Goal: Transaction & Acquisition: Purchase product/service

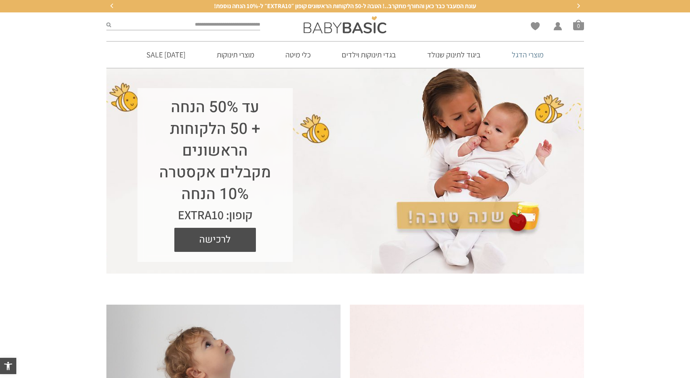
click at [534, 49] on link "מוצרי הדגל" at bounding box center [527, 55] width 55 height 26
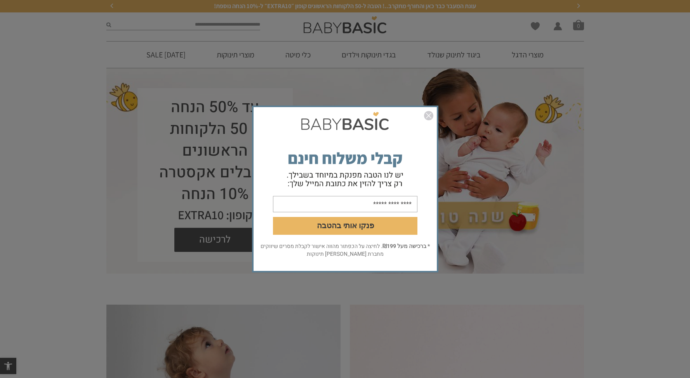
click at [427, 112] on img "סגור" at bounding box center [428, 115] width 9 height 9
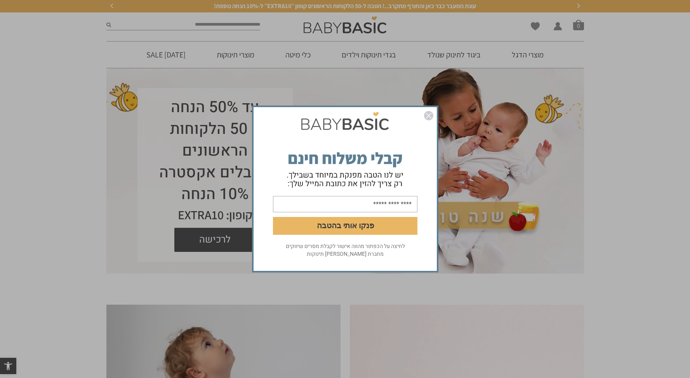
click at [429, 115] on img "סגור" at bounding box center [428, 115] width 9 height 9
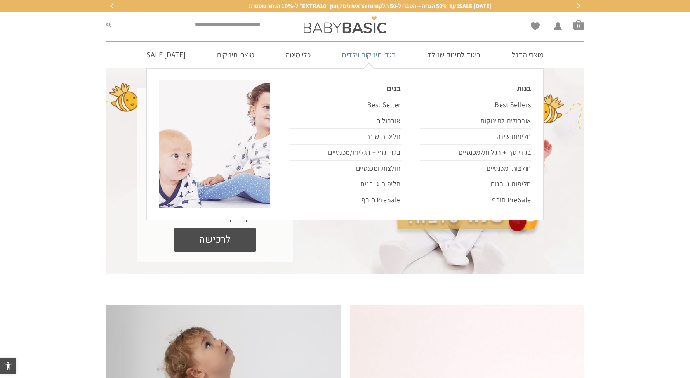
click at [378, 57] on link "בגדי תינוקות וילדים" at bounding box center [369, 55] width 78 height 26
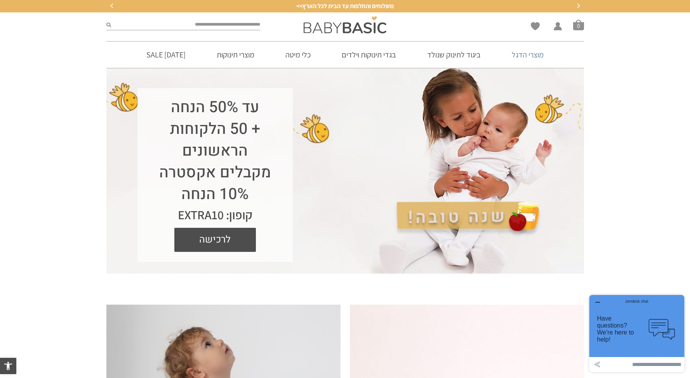
click at [527, 60] on link "מוצרי הדגל" at bounding box center [527, 55] width 55 height 26
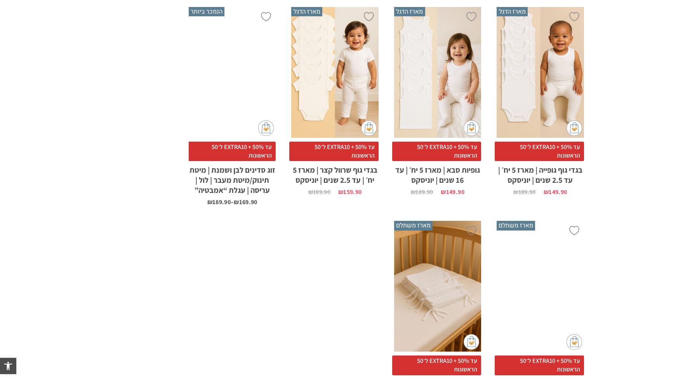
scroll to position [458, 0]
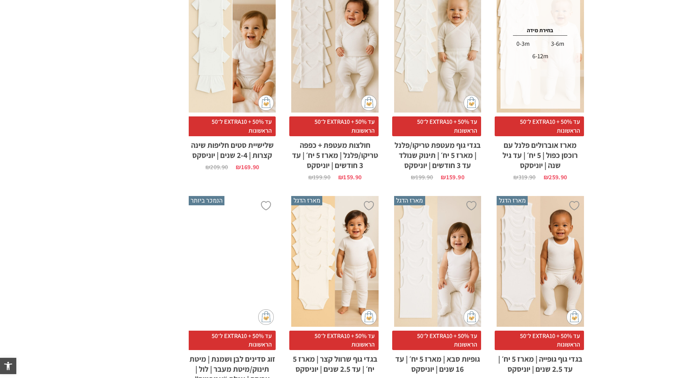
click at [576, 72] on div "x בחירת מידה 0-3m 3-6m 6-12m" at bounding box center [539, 47] width 79 height 123
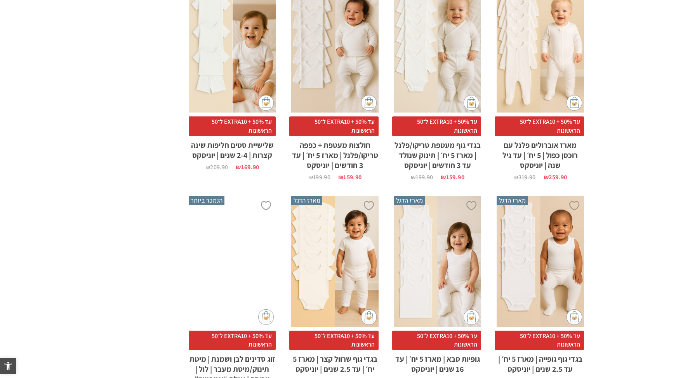
scroll to position [0, 0]
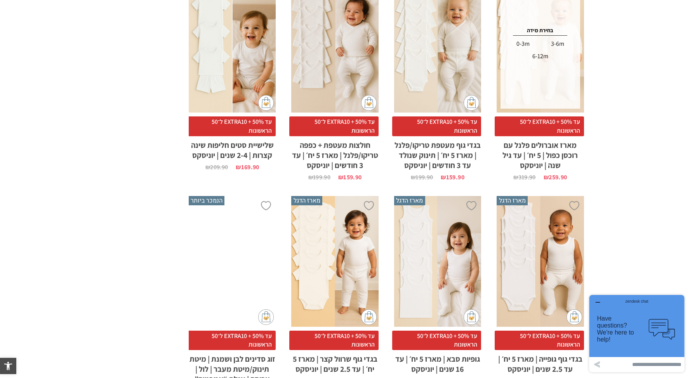
click at [582, 106] on div "x בחירת מידה 0-3m 3-6m 6-12m" at bounding box center [539, 47] width 87 height 131
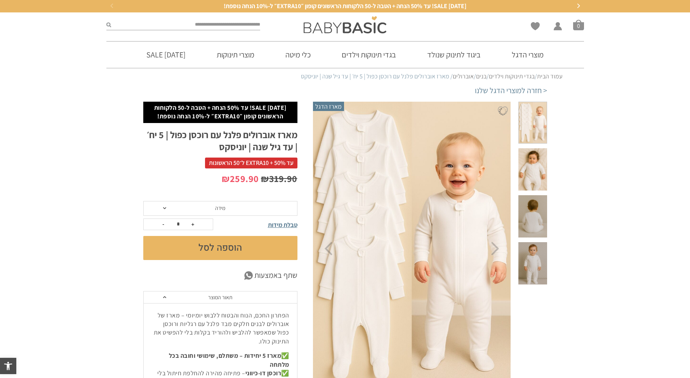
click at [534, 124] on span at bounding box center [532, 123] width 28 height 42
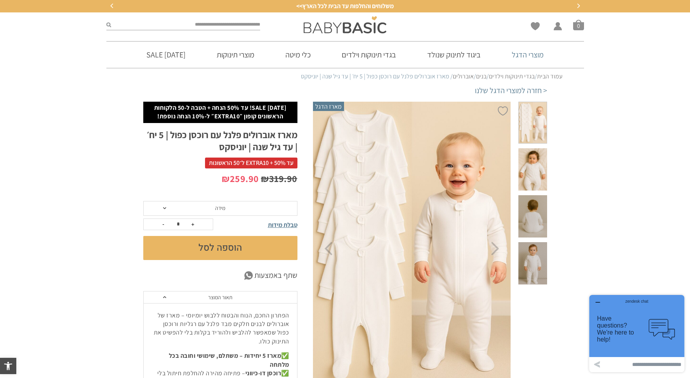
click at [533, 54] on link "מוצרי הדגל" at bounding box center [527, 55] width 55 height 26
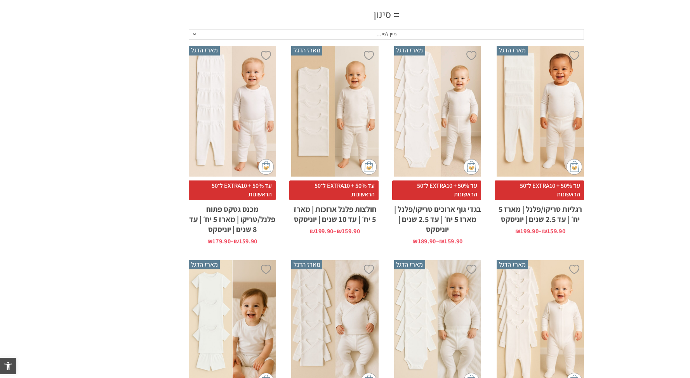
scroll to position [181, 0]
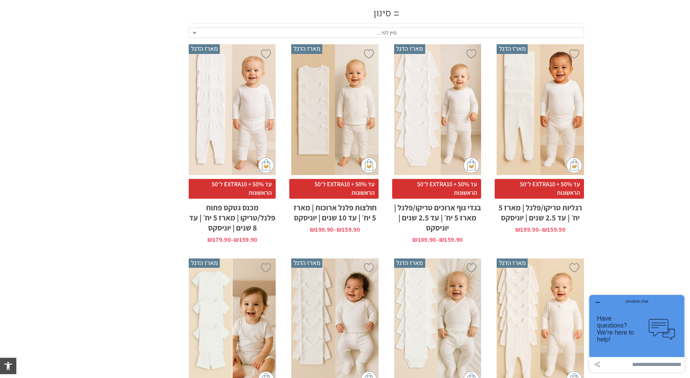
click at [448, 117] on div "x בחירת מידה 0-3m 3-6m 6-12m 12-18m 18-24m 24-30m בחירת סוג בד טריקו (עונת מעבר…" at bounding box center [437, 109] width 87 height 131
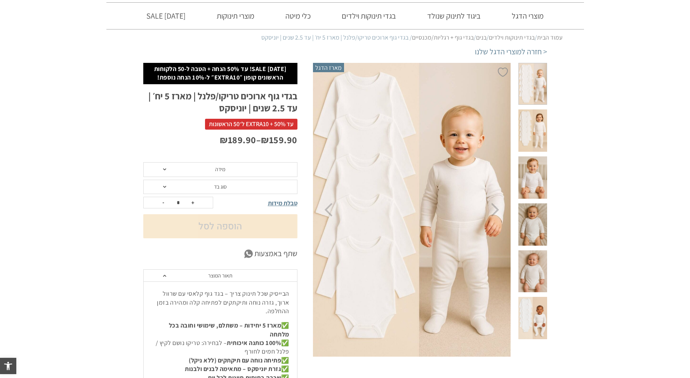
scroll to position [19, 0]
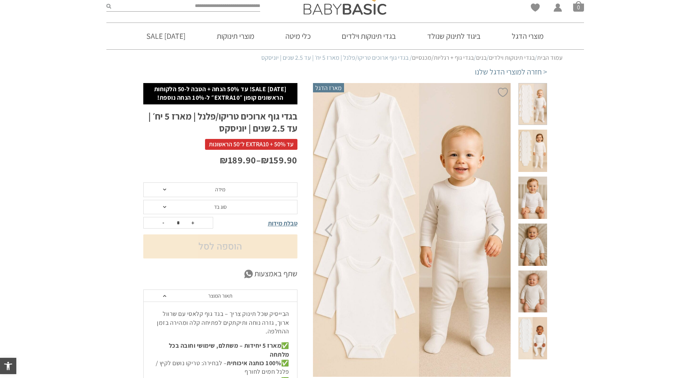
click at [534, 317] on span at bounding box center [532, 338] width 28 height 42
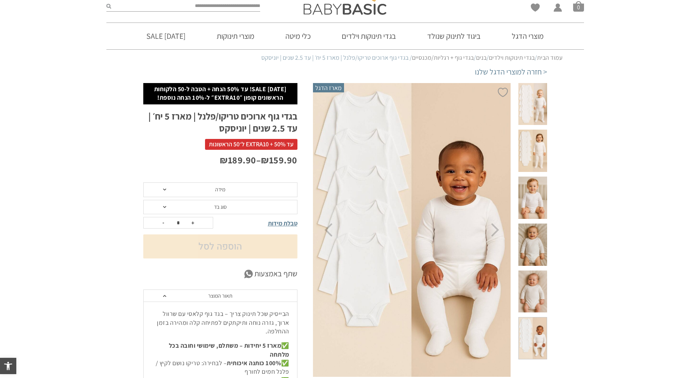
click at [538, 111] on span at bounding box center [532, 104] width 28 height 42
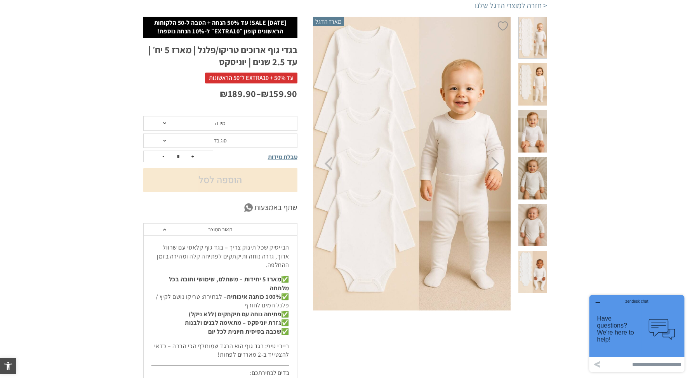
scroll to position [75, 0]
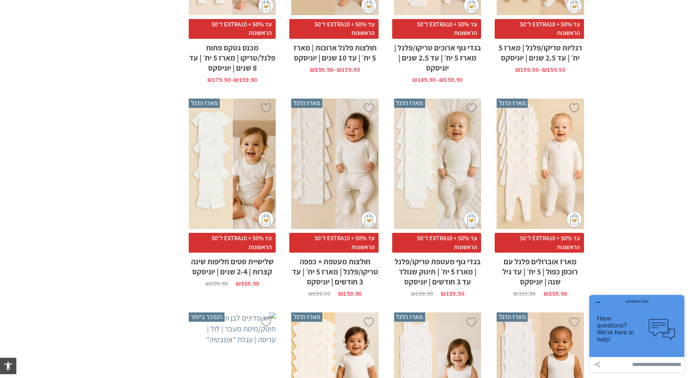
scroll to position [342, 0]
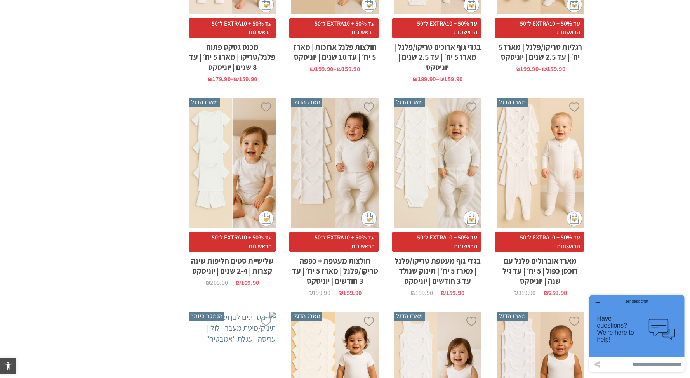
click at [446, 172] on div "x בחירת סוג בד טריקו (עונת מעבר/קיץ) פלנל (חורף)" at bounding box center [437, 163] width 87 height 131
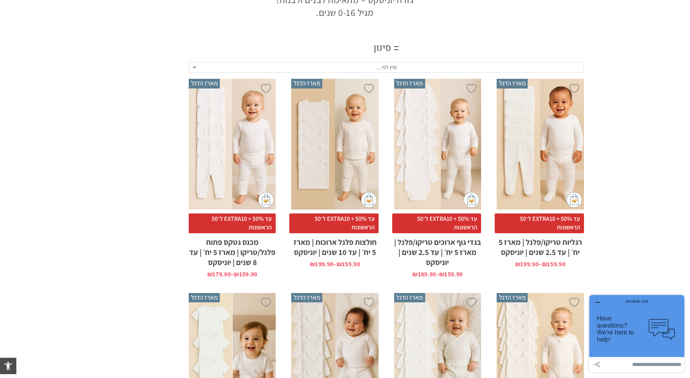
scroll to position [251, 0]
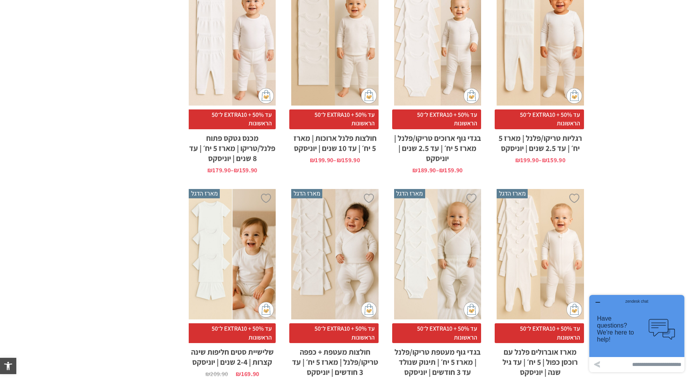
click at [348, 232] on div "x בחירת סוג בד טריקו (עונת מעבר/קיץ) פלנל (חורף)" at bounding box center [334, 254] width 87 height 131
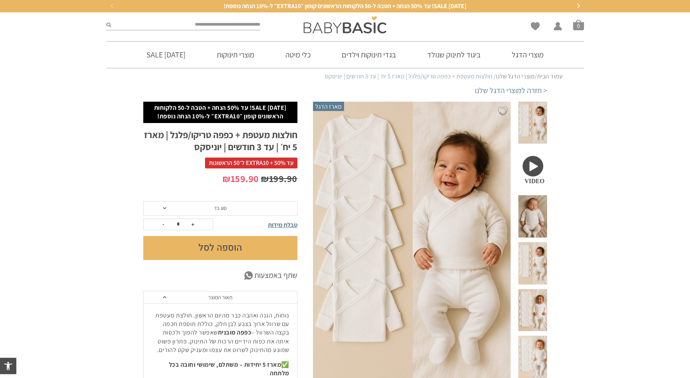
click at [540, 195] on span at bounding box center [532, 216] width 28 height 42
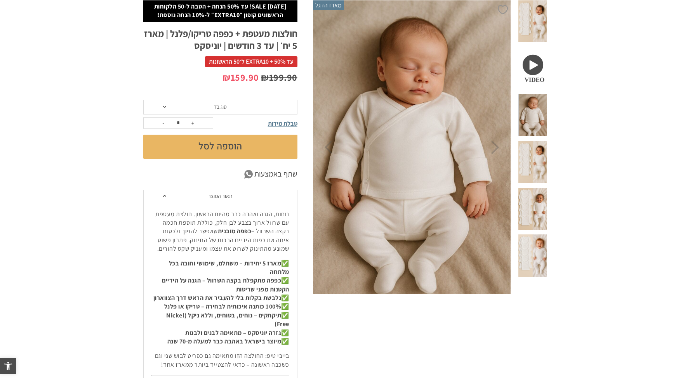
scroll to position [100, 0]
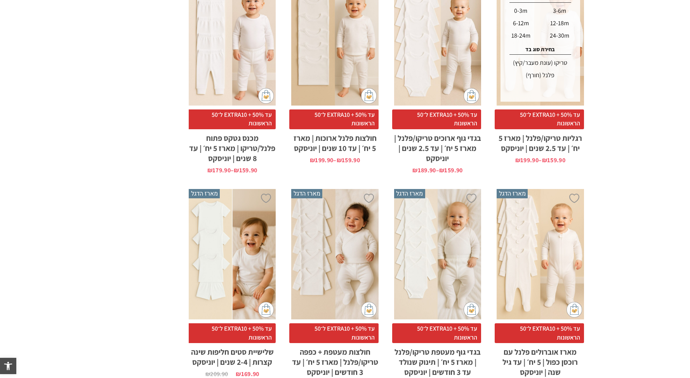
scroll to position [263, 0]
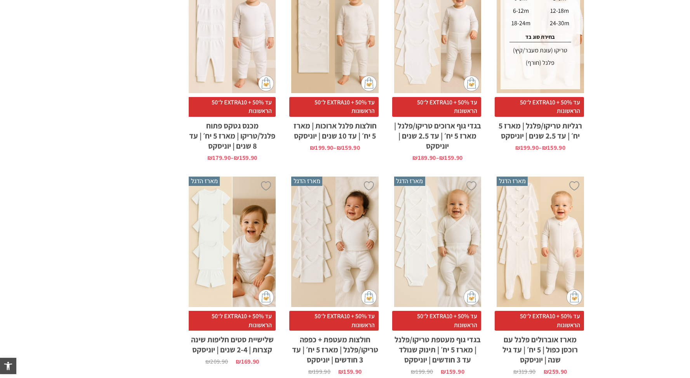
click at [623, 164] on section "**********" at bounding box center [345, 357] width 690 height 878
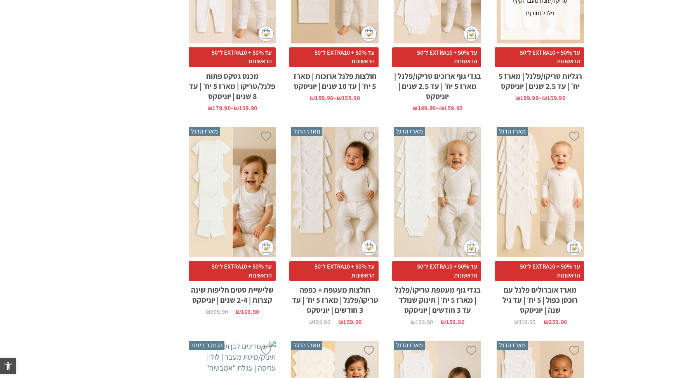
scroll to position [314, 0]
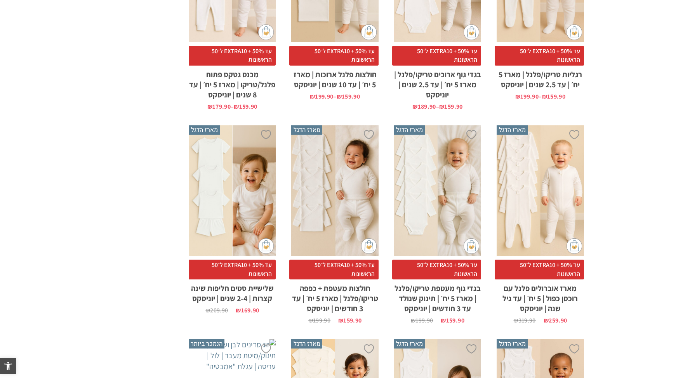
click at [434, 185] on div "x בחירת סוג בד טריקו (עונת מעבר/קיץ) פלנל (חורף)" at bounding box center [437, 190] width 87 height 131
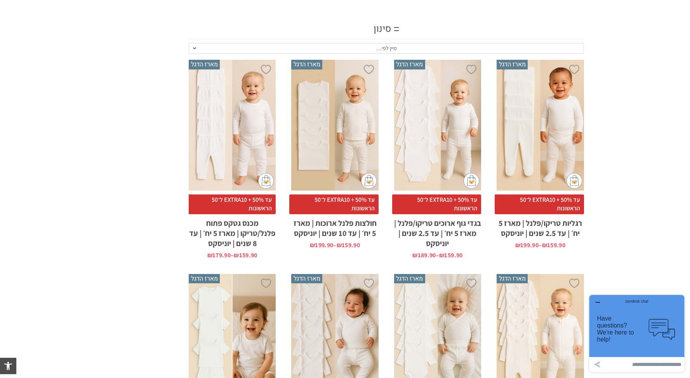
scroll to position [167, 0]
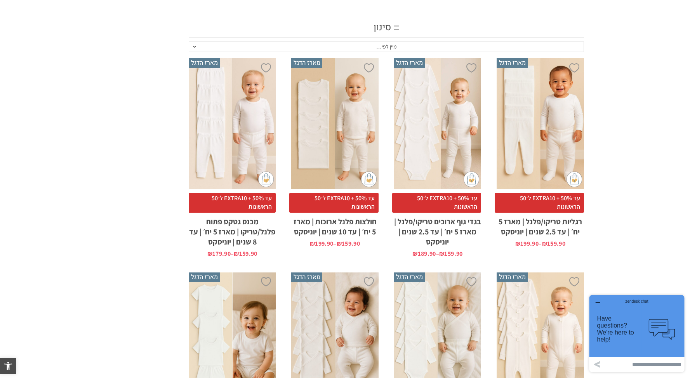
click at [359, 129] on div "x בחירת מידה 12-18m 18-24m 24-30m 2-5-4-שנים 4-6y 6-8-שנים 8-10y" at bounding box center [334, 123] width 87 height 131
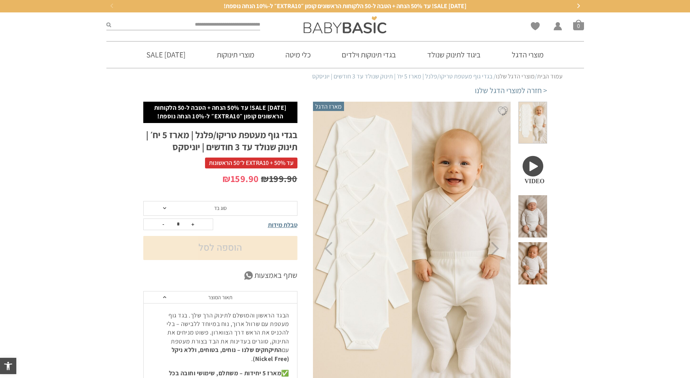
click at [543, 195] on span at bounding box center [532, 216] width 28 height 42
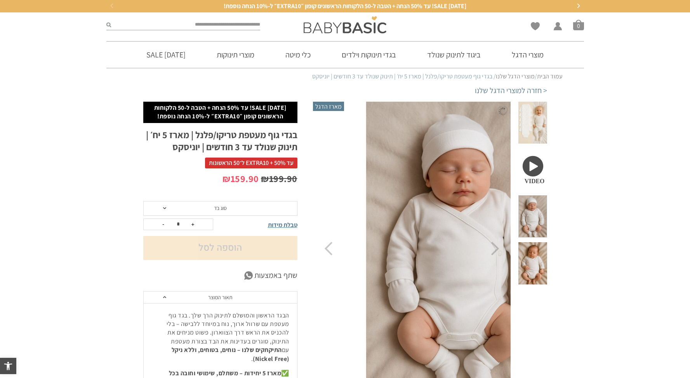
click at [541, 242] on span at bounding box center [532, 263] width 28 height 42
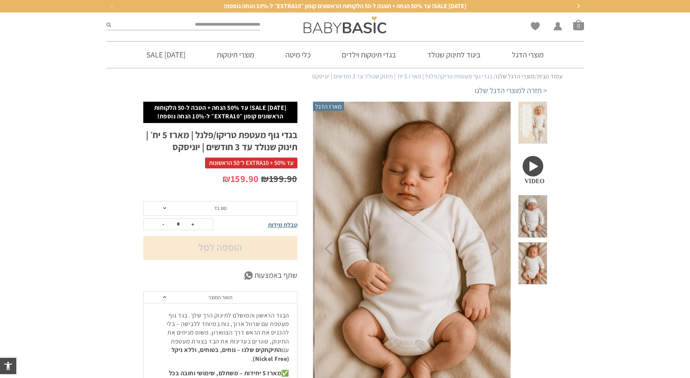
click at [537, 207] on span at bounding box center [532, 216] width 28 height 42
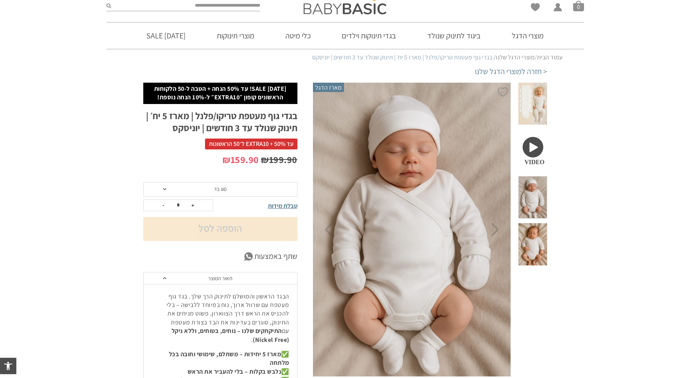
scroll to position [21, 0]
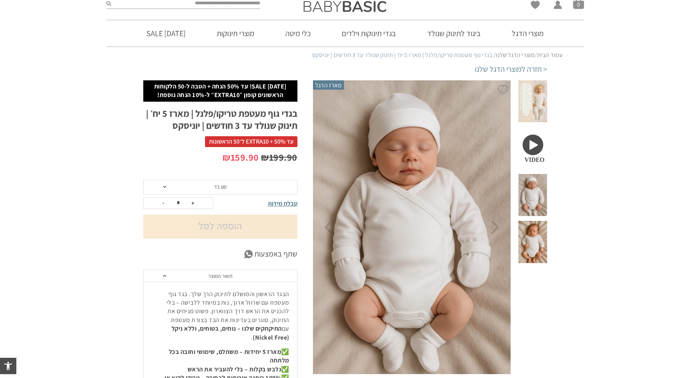
click at [544, 221] on span at bounding box center [532, 242] width 28 height 42
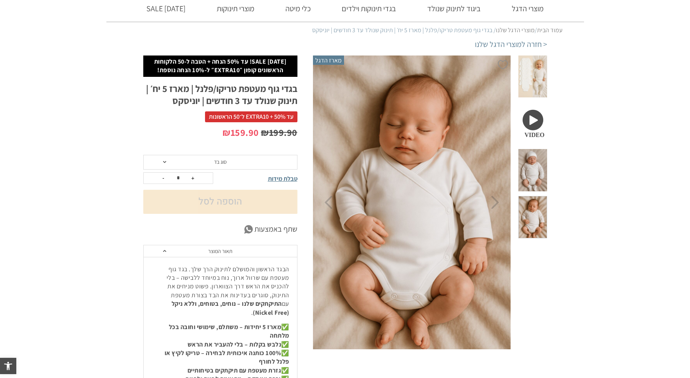
scroll to position [0, 0]
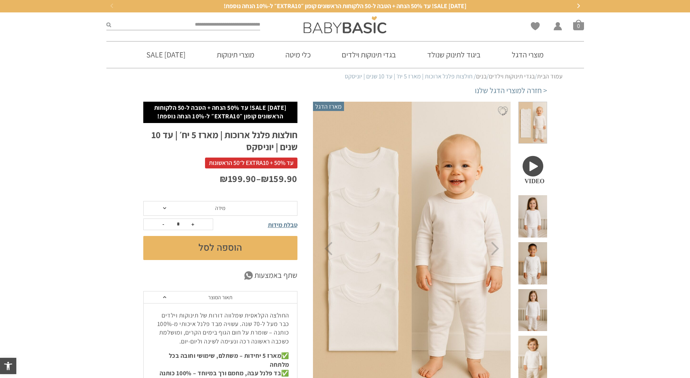
drag, startPoint x: 533, startPoint y: 196, endPoint x: 541, endPoint y: 196, distance: 7.8
click at [533, 196] on span at bounding box center [532, 216] width 28 height 42
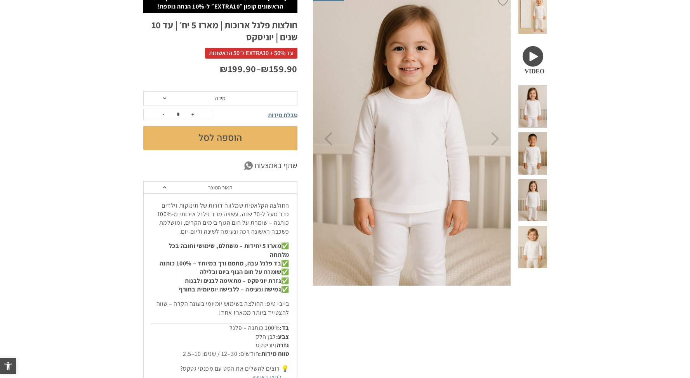
scroll to position [106, 0]
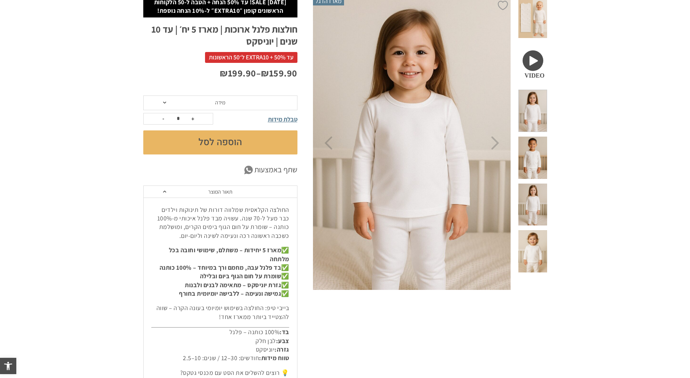
click at [539, 16] on span at bounding box center [532, 17] width 28 height 42
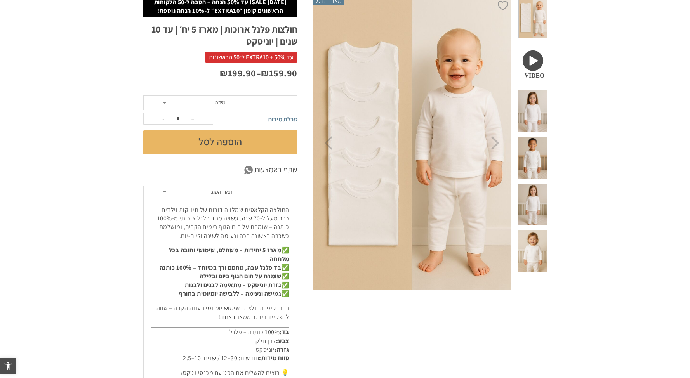
scroll to position [0, 0]
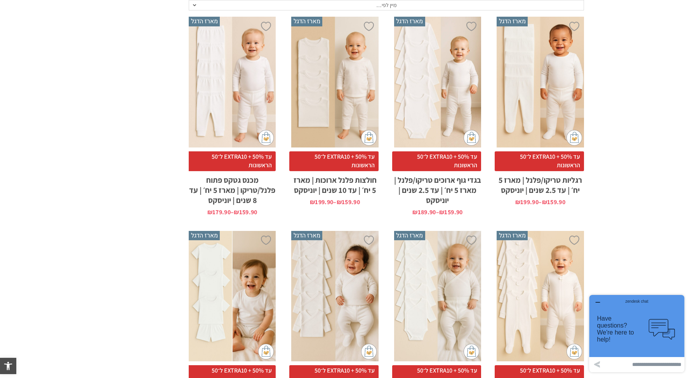
scroll to position [210, 0]
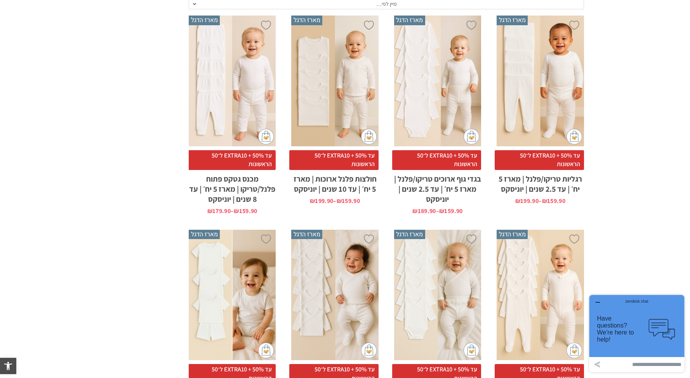
click at [465, 96] on div "x בחירת מידה 0-3m 3-6m 6-12m 12-18m 18-24m 24-30m בחירת סוג בד טריקו (עונת מעבר…" at bounding box center [437, 81] width 87 height 131
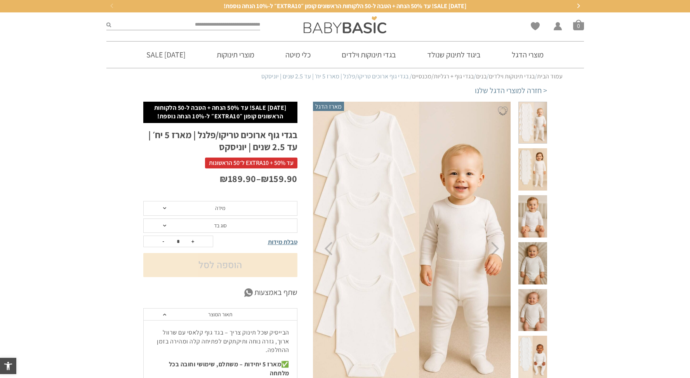
click at [538, 161] on span at bounding box center [532, 169] width 28 height 42
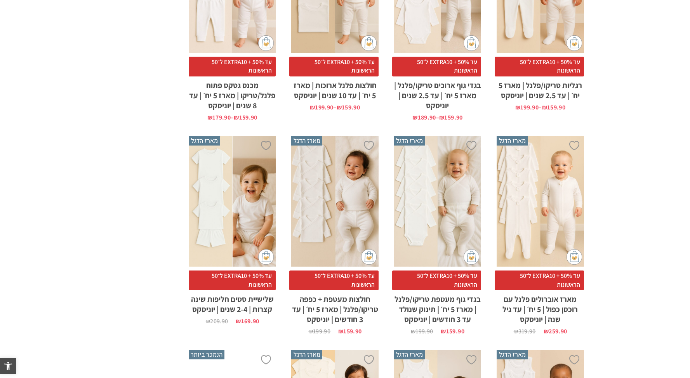
scroll to position [314, 0]
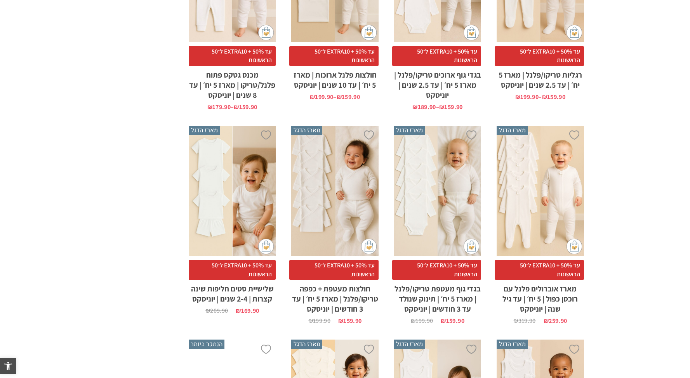
drag, startPoint x: 685, startPoint y: 139, endPoint x: 685, endPoint y: 157, distance: 18.2
click at [685, 157] on section "**********" at bounding box center [345, 307] width 690 height 878
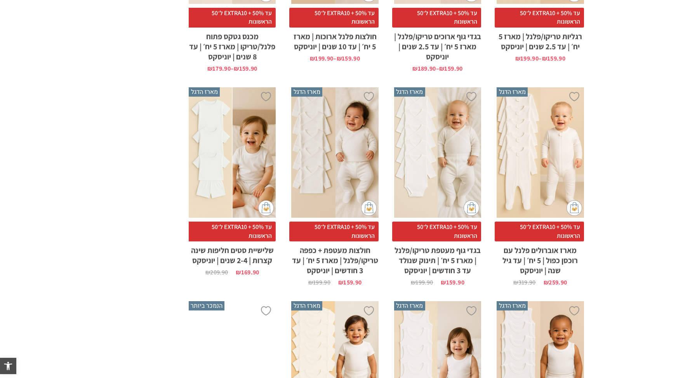
scroll to position [359, 0]
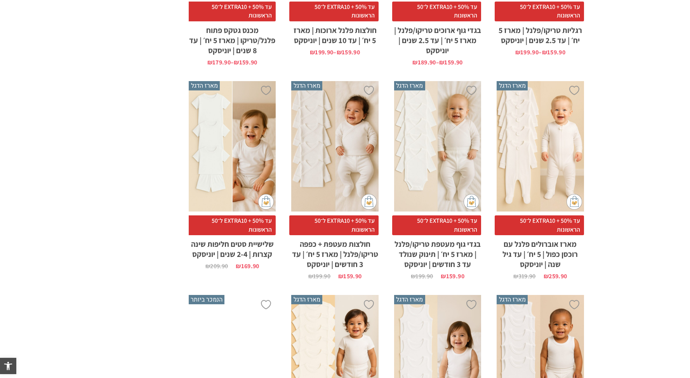
drag, startPoint x: 695, startPoint y: 138, endPoint x: 694, endPoint y: 150, distance: 12.4
click at [689, 150] on html "דילוג לתוכן פתח סרגל נגישות כלי נגישות כלי נגישות הגדל טקסט הגדל טקסט הקטן טקסט…" at bounding box center [345, 320] width 690 height 1358
click at [541, 151] on div "x בחירת מידה 0-3m 3-6m 6-12m" at bounding box center [539, 146] width 87 height 131
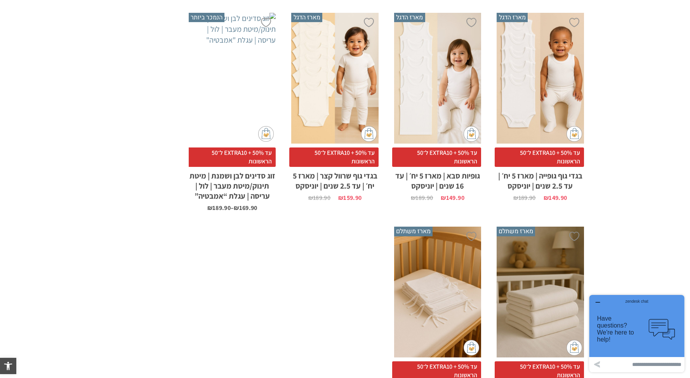
scroll to position [0, 0]
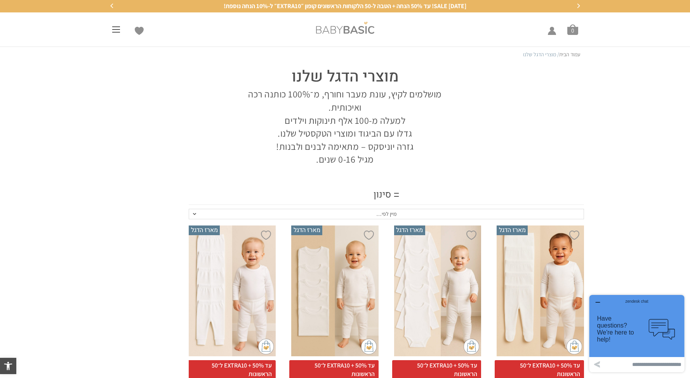
click at [351, 28] on img at bounding box center [345, 28] width 58 height 12
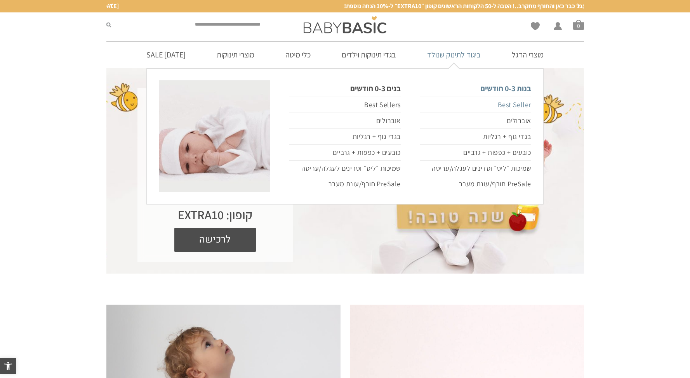
click at [524, 105] on link "Best Seller" at bounding box center [475, 105] width 111 height 16
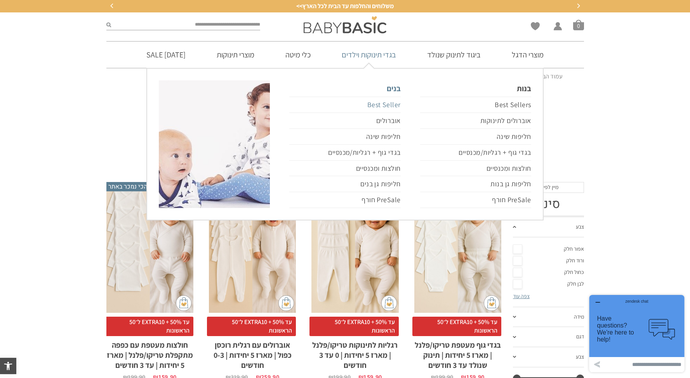
click at [383, 104] on link "Best Seller" at bounding box center [344, 105] width 111 height 16
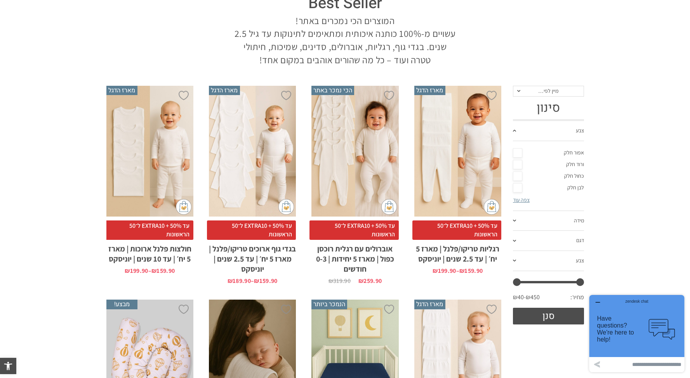
click at [485, 151] on div "x בחירת מידה 0-3m 3-6m 6-12m 12-18m 18-24m 24-30m בחירת סוג בד טריקו (עונת מעבר…" at bounding box center [457, 151] width 87 height 131
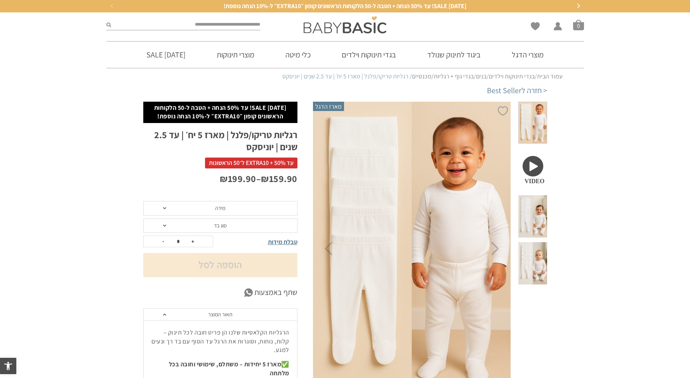
click at [448, 171] on img at bounding box center [411, 249] width 199 height 298
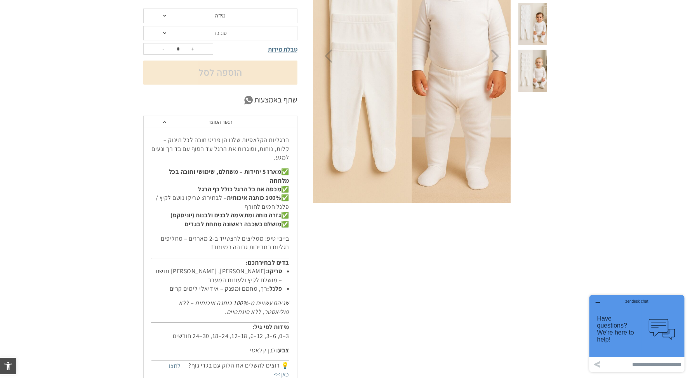
scroll to position [200, 0]
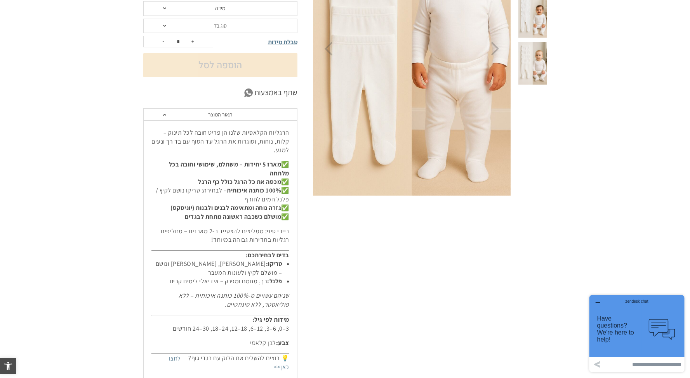
drag, startPoint x: 196, startPoint y: 271, endPoint x: 290, endPoint y: 244, distance: 97.9
click at [291, 244] on div "הרגליות הקלאסיות שלנו הן פריט חובה לכל תינוק – קלות, נוחות, וסוגרות את הרגל עד …" at bounding box center [220, 264] width 153 height 288
copy div "בדים לבחירתכם: טריקו: [PERSON_NAME], [PERSON_NAME] ונושם – מושלם לקיץ ולעונות ה…"
click at [271, 291] on em "שניהם עשויים מ-100% כותנה איכותית – ללא פוליאסטר, ללא סינתטיים." at bounding box center [234, 299] width 111 height 17
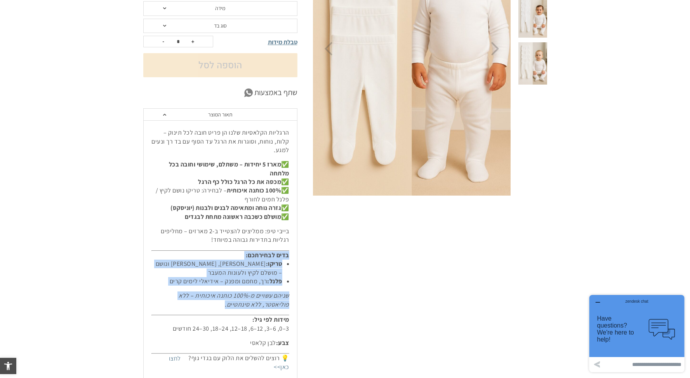
drag, startPoint x: 243, startPoint y: 297, endPoint x: 289, endPoint y: 247, distance: 67.8
click at [290, 247] on div "הרגליות הקלאסיות שלנו הן פריט חובה לכל תינוק – קלות, נוחות, וסוגרות את הרגל עד …" at bounding box center [220, 264] width 153 height 288
copy div "בדים לבחירתכם: טריקו: [PERSON_NAME], [PERSON_NAME] ונושם – מושלם לקיץ ולעונות ה…"
click at [258, 213] on strong "מושלם כשכבה ראשונה מתחת לבגדים" at bounding box center [233, 217] width 96 height 8
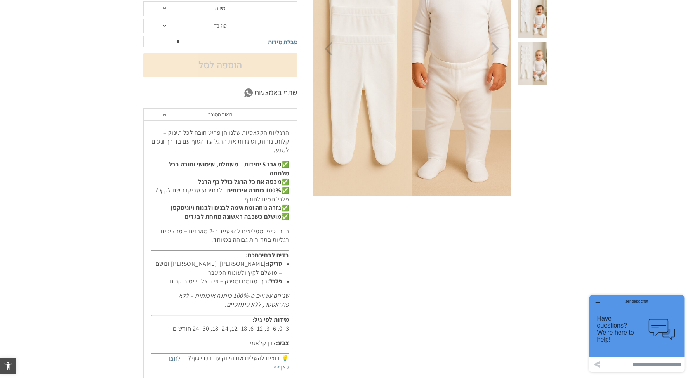
scroll to position [23, 0]
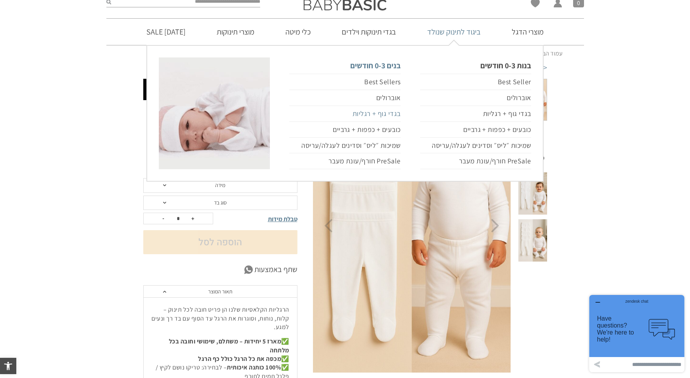
click at [392, 113] on link "בגדי גוף + רגליות" at bounding box center [344, 114] width 111 height 16
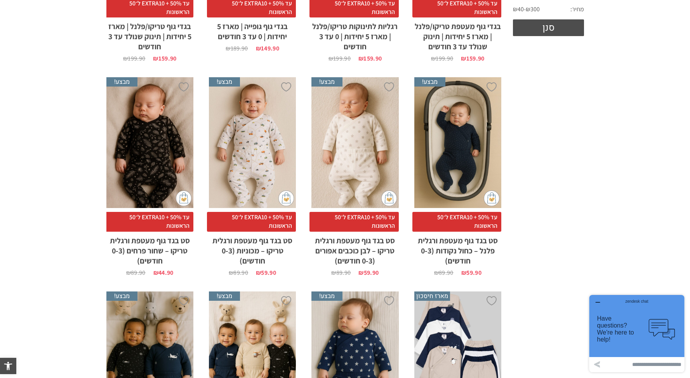
scroll to position [314, 0]
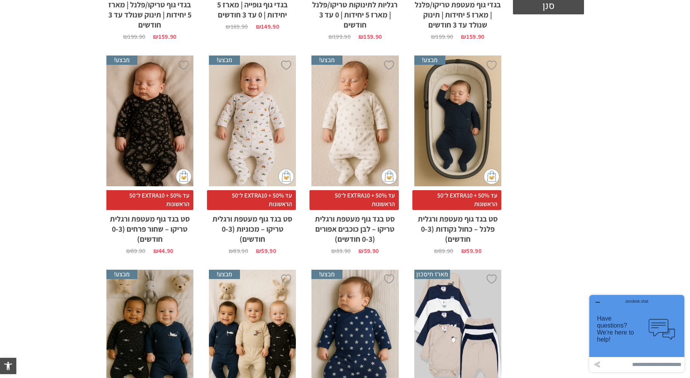
click at [354, 137] on div "x הוספה לסל" at bounding box center [354, 121] width 87 height 131
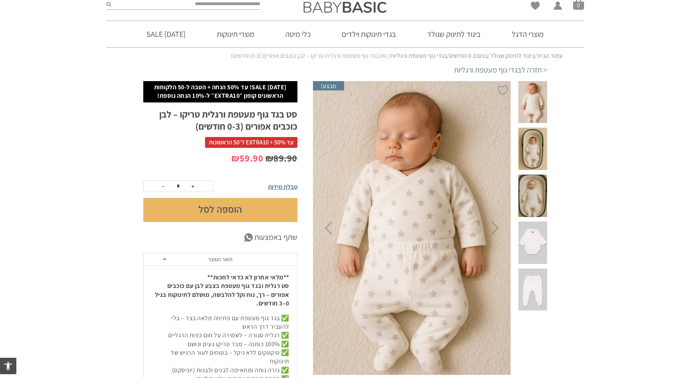
scroll to position [24, 0]
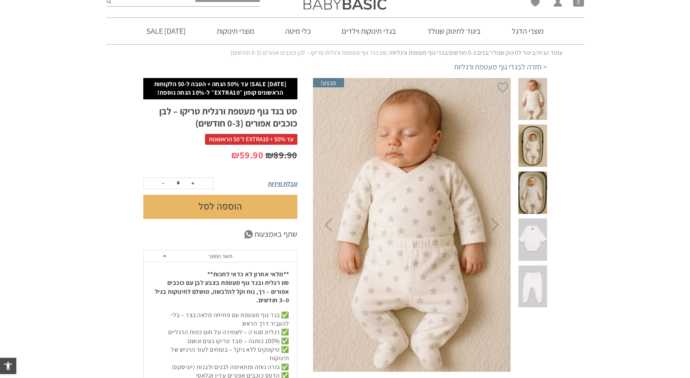
click at [538, 128] on span at bounding box center [532, 146] width 28 height 42
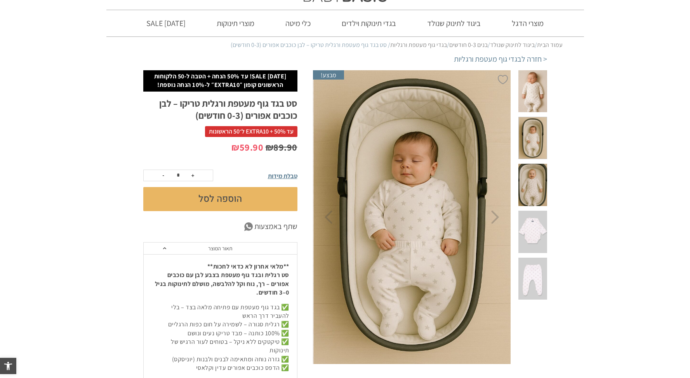
scroll to position [37, 0]
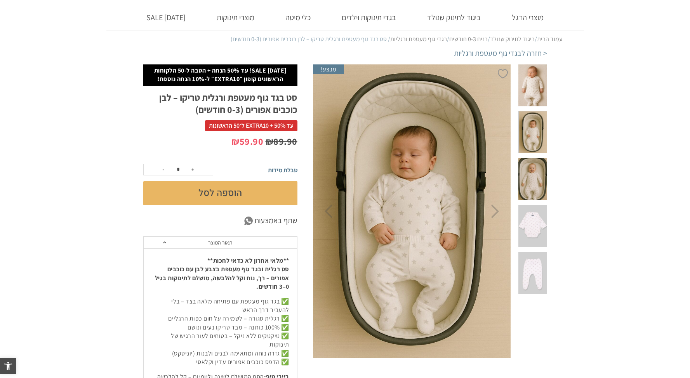
click at [535, 92] on span at bounding box center [532, 85] width 28 height 42
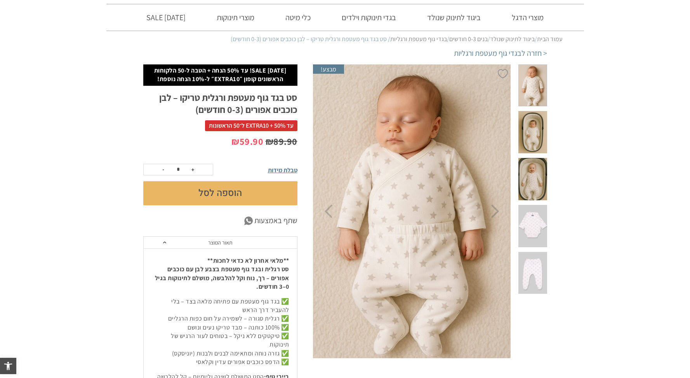
scroll to position [0, 0]
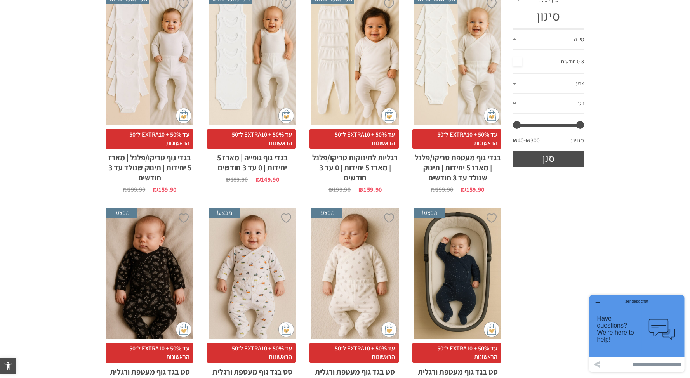
scroll to position [153, 0]
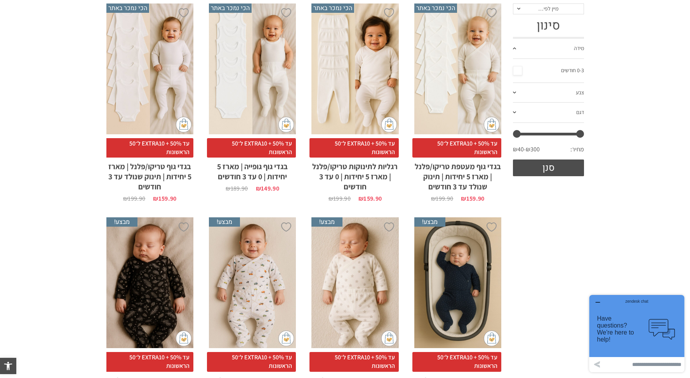
click at [458, 59] on div "x בחירת סוג בד טריקו (עונת מעבר/קיץ) פלנל (חורף)" at bounding box center [457, 68] width 87 height 131
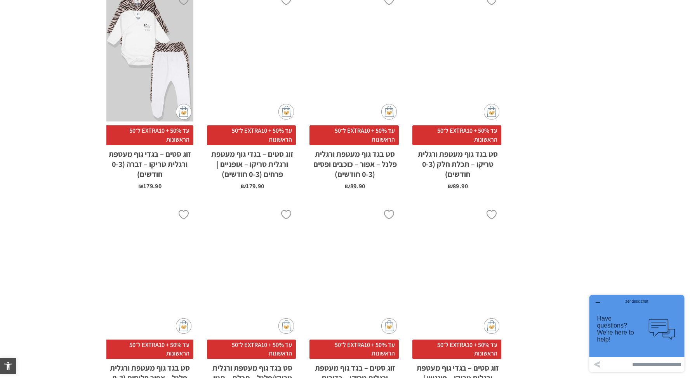
scroll to position [1617, 0]
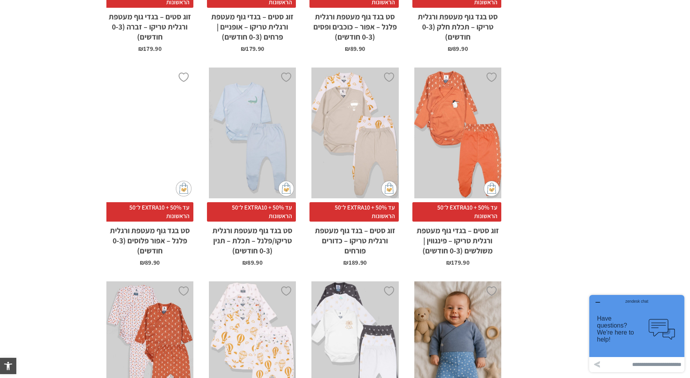
click at [159, 115] on div "x הוספה לסל" at bounding box center [149, 133] width 87 height 131
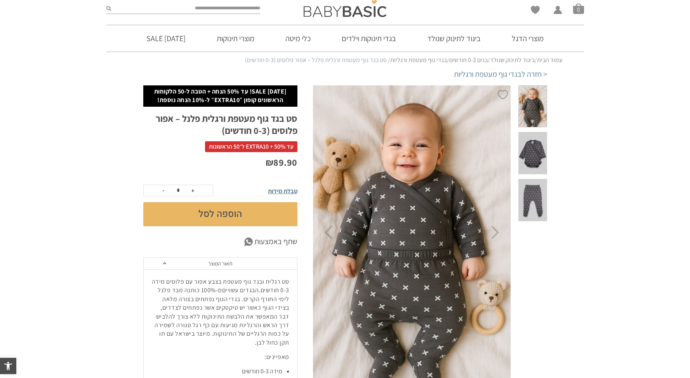
scroll to position [25, 0]
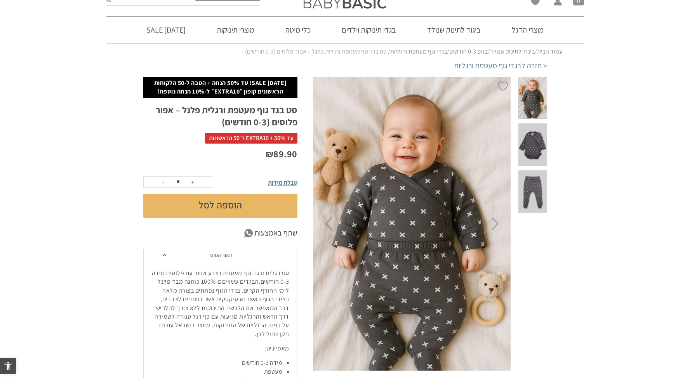
click at [628, 125] on section "הוספה ל-Wishlist [DATE] SALE! עד 50% הנחה + הטבה ל-50 הלקוחות הראשונים קופון ״E…" at bounding box center [345, 263] width 690 height 373
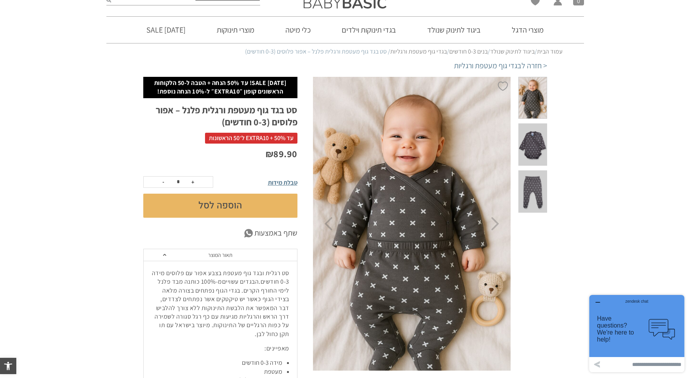
scroll to position [0, 0]
click at [630, 190] on section "הוספה ל-Wishlist ראש השנה SALE! עד 50% הנחה + הטבה ל-50 הלקוחות הראשונים קופון …" at bounding box center [345, 263] width 690 height 373
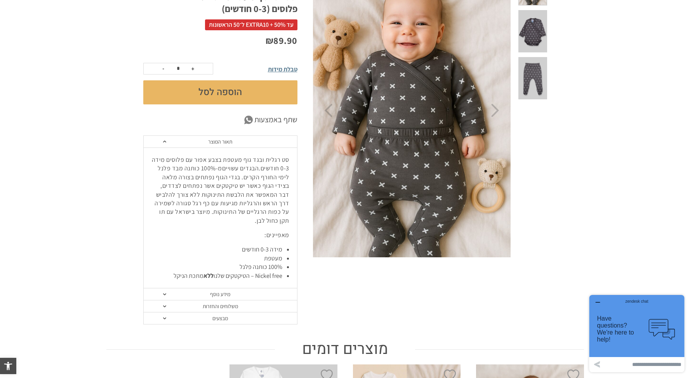
scroll to position [10, 0]
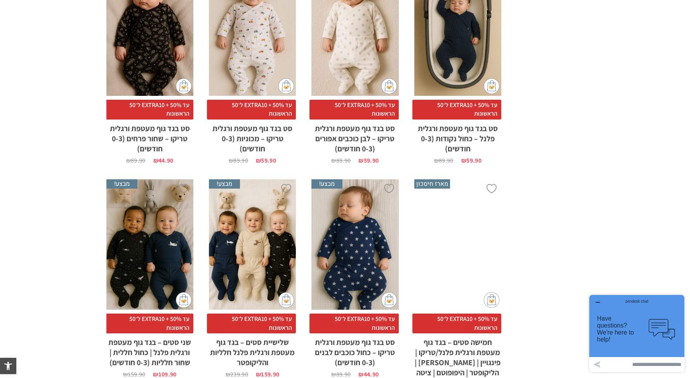
scroll to position [284, 0]
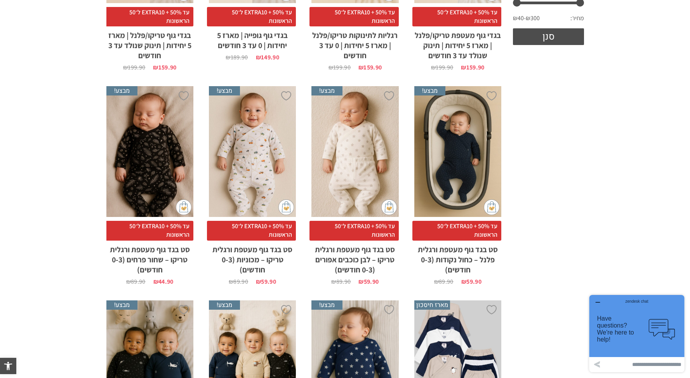
click at [262, 161] on div "x הוספה לסל" at bounding box center [252, 151] width 87 height 131
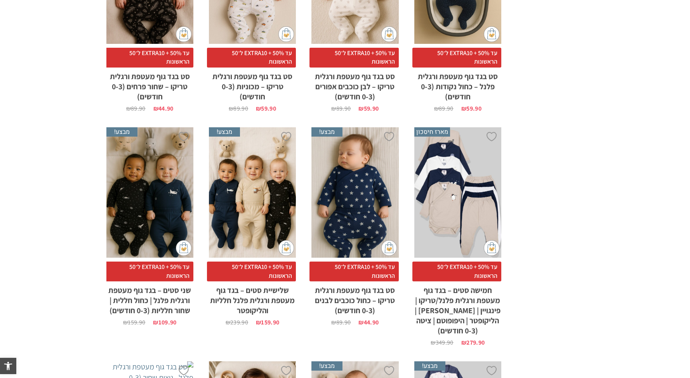
click at [359, 197] on div "x הוספה לסל" at bounding box center [354, 192] width 87 height 131
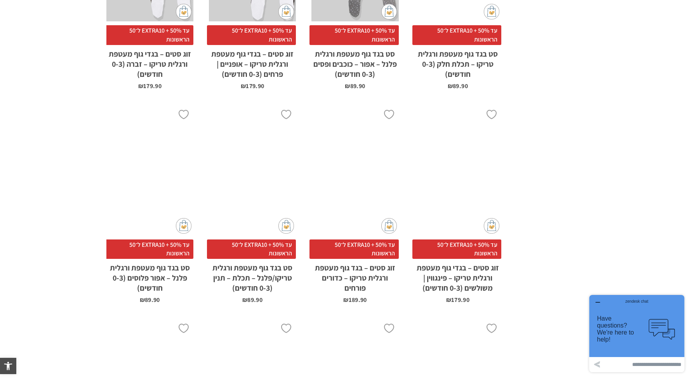
scroll to position [1603, 0]
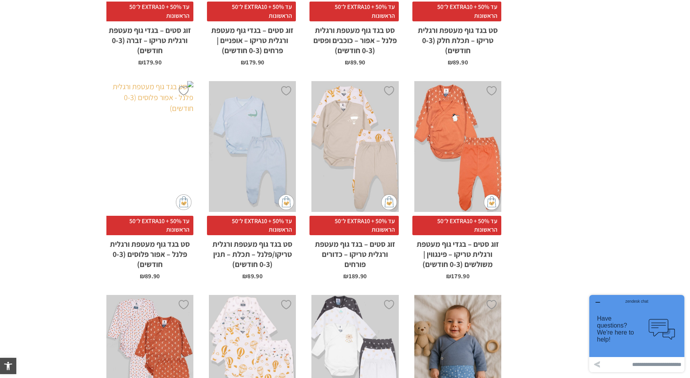
click at [158, 120] on div "x הוספה לסל" at bounding box center [149, 146] width 87 height 131
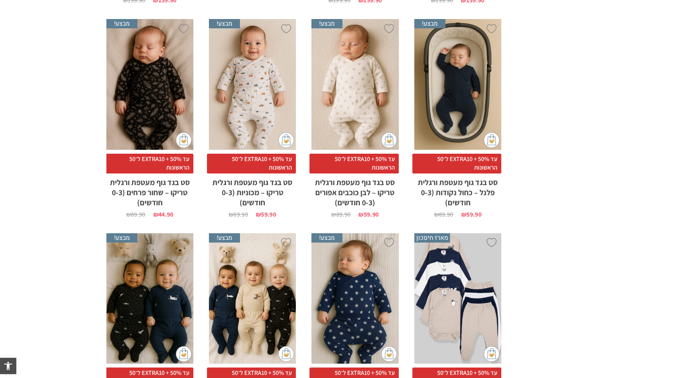
scroll to position [347, 0]
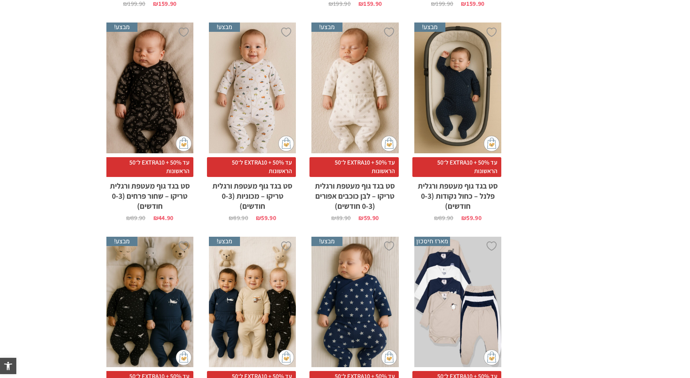
click at [274, 87] on div "x הוספה לסל" at bounding box center [252, 88] width 87 height 131
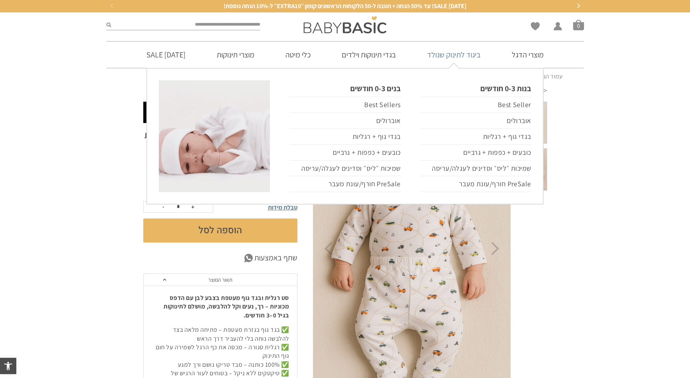
click at [459, 56] on link "ביגוד לתינוק שנולד" at bounding box center [453, 55] width 77 height 26
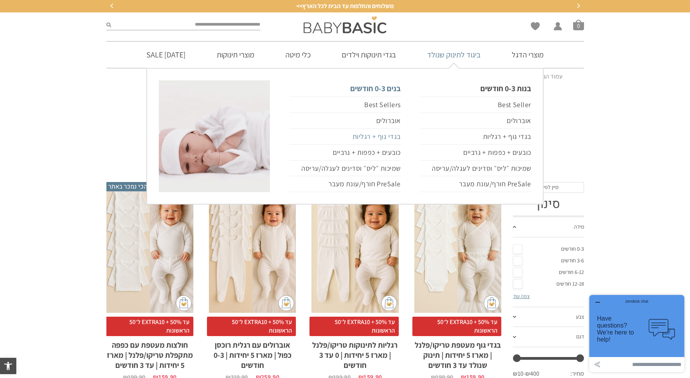
click at [388, 136] on link "בגדי גוף + רגליות" at bounding box center [344, 137] width 111 height 16
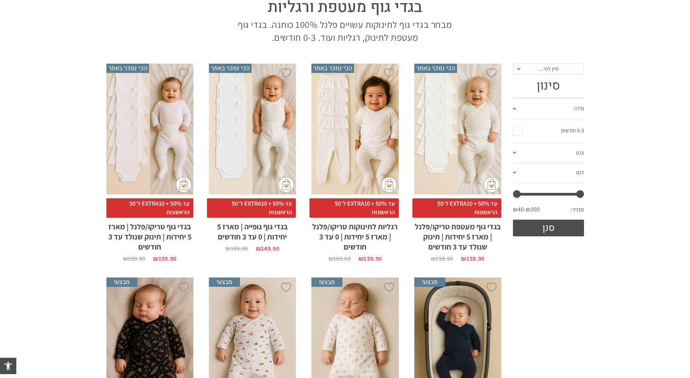
scroll to position [140, 0]
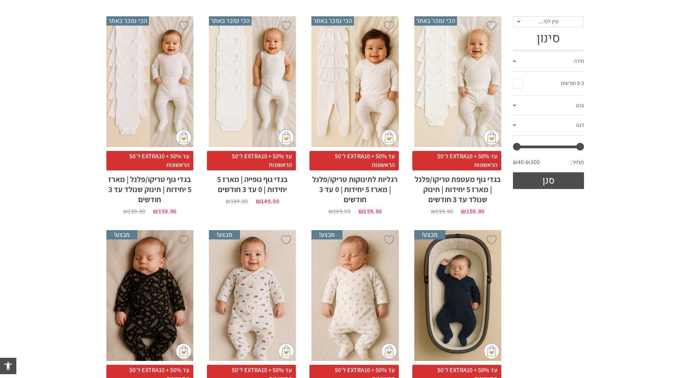
click at [462, 97] on div "x בחירת סוג בד טריקו (עונת מעבר/קיץ) פלנל (חורף)" at bounding box center [457, 81] width 87 height 131
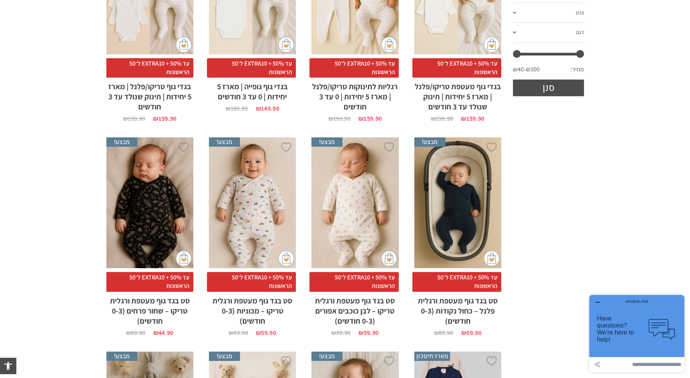
scroll to position [0, 0]
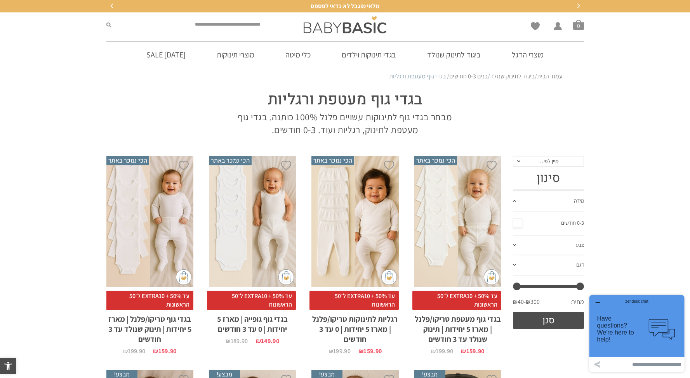
click at [472, 215] on div "x בחירת סוג בד טריקו (עונת מעבר/קיץ) פלנל (חורף)" at bounding box center [457, 221] width 87 height 131
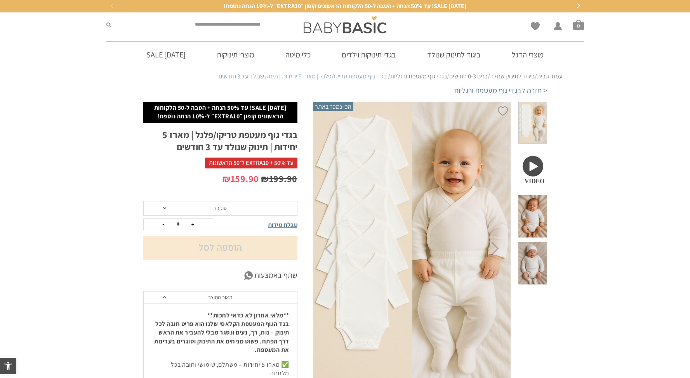
click at [541, 195] on span at bounding box center [532, 216] width 28 height 42
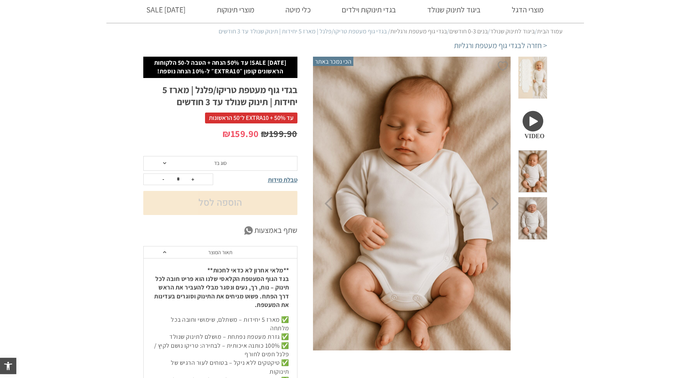
scroll to position [45, 0]
click at [535, 197] on span at bounding box center [532, 218] width 28 height 42
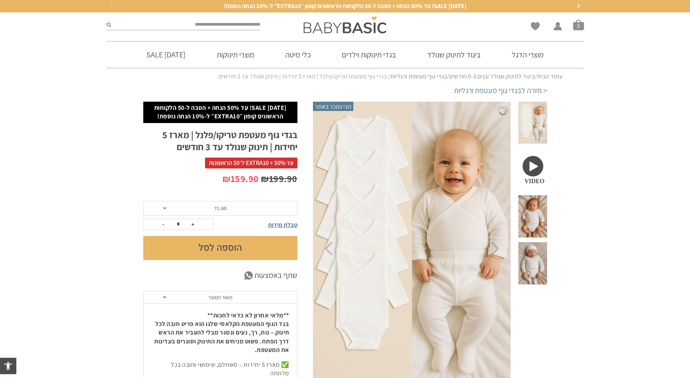
click at [542, 180] on div "הוספה ל-Wishlist הכי נמכר באתר Your browser does not support the video tag." at bounding box center [430, 355] width 234 height 506
click at [542, 195] on span at bounding box center [532, 216] width 28 height 42
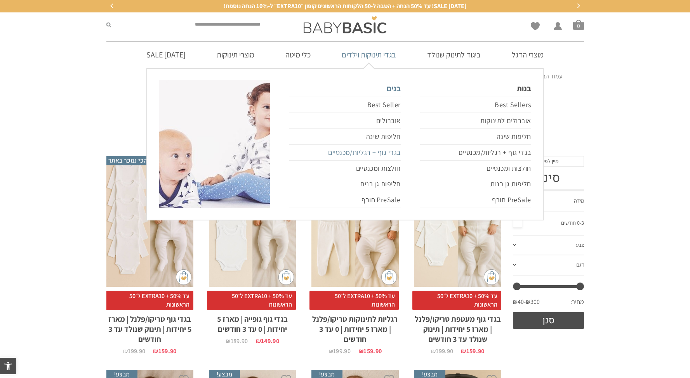
click at [384, 154] on link "בגדי גוף + רגליות/מכנסיים" at bounding box center [344, 153] width 111 height 16
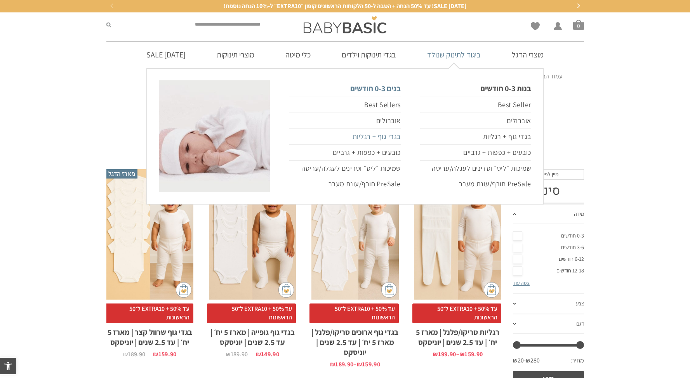
click at [380, 133] on link "בגדי גוף + רגליות" at bounding box center [344, 137] width 111 height 16
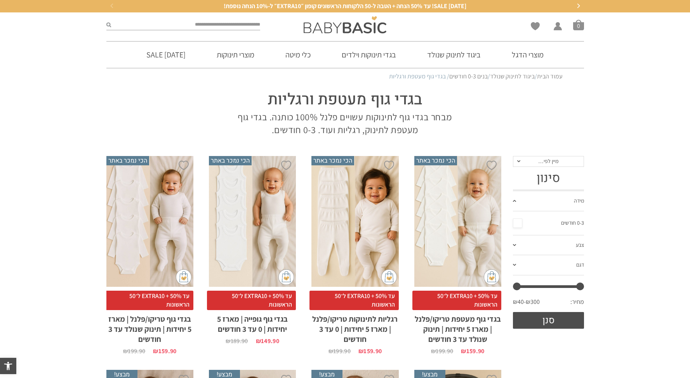
click at [374, 230] on div "x בחירת סוג בד טריקו (עונת מעבר/קיץ) פלנל (חורף)" at bounding box center [354, 221] width 87 height 131
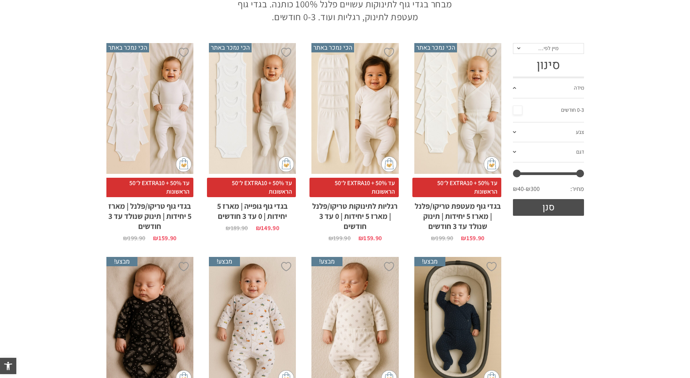
scroll to position [135, 0]
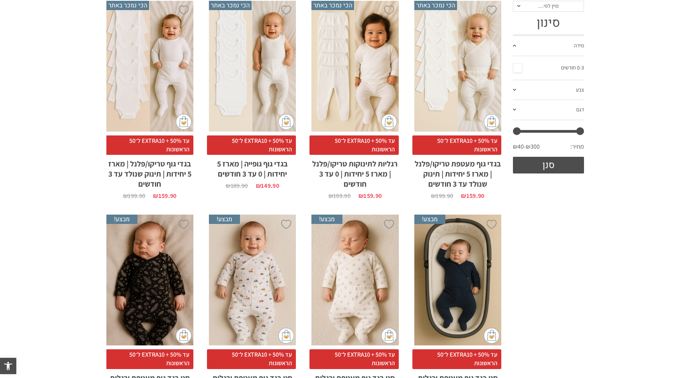
scroll to position [0, 0]
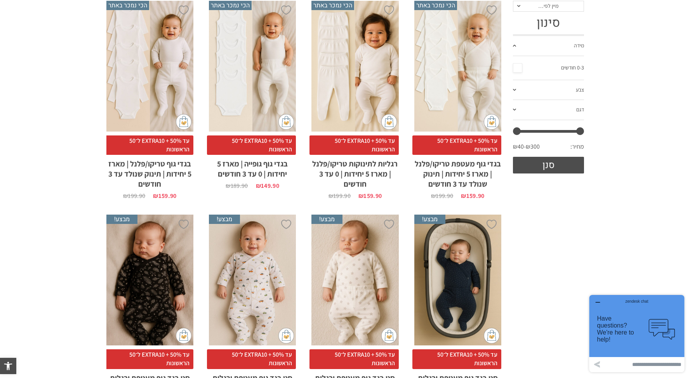
click at [486, 76] on div "x בחירת סוג בד טריקו (עונת מעבר/קיץ) פלנל (חורף)" at bounding box center [457, 66] width 87 height 131
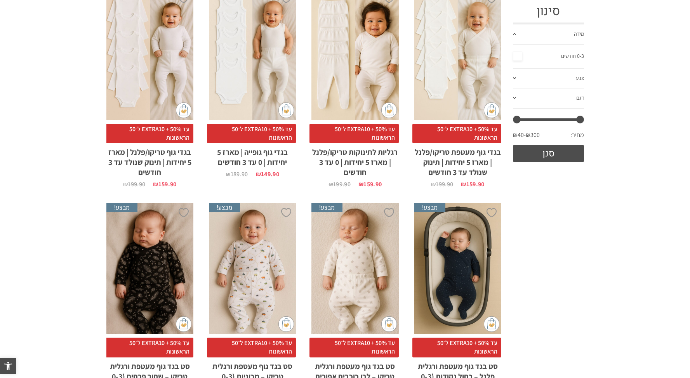
click at [176, 48] on div "x בחירת סוג בד טריקו (עונת מעבר/קיץ) פלנל (חורף)" at bounding box center [149, 54] width 87 height 131
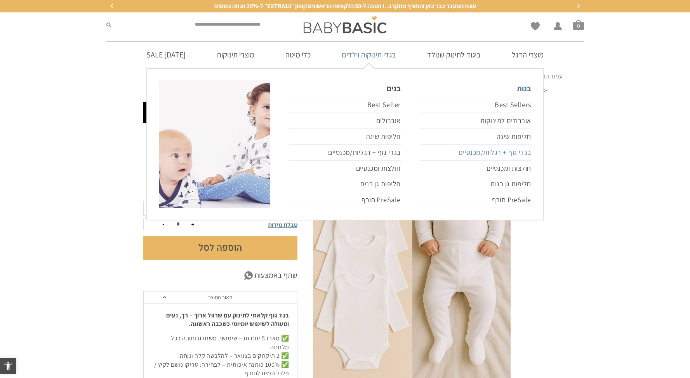
click at [502, 152] on link "בגדי גוף + רגליות/מכנסיים" at bounding box center [475, 153] width 111 height 16
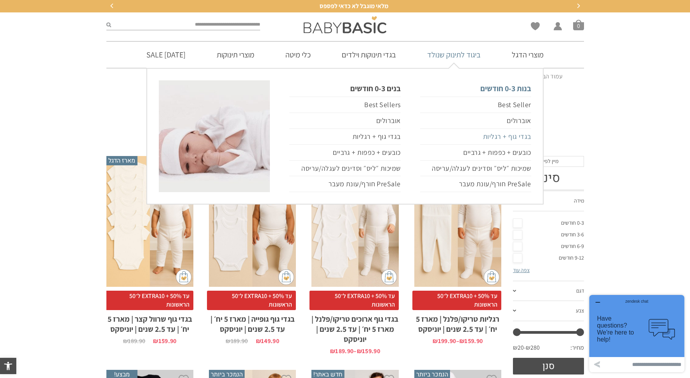
click at [519, 137] on link "בגדי גוף + רגליות" at bounding box center [475, 137] width 111 height 16
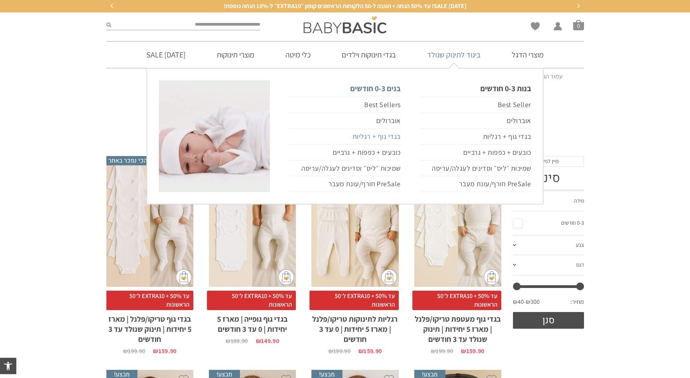
click at [391, 137] on link "בגדי גוף + רגליות" at bounding box center [344, 137] width 111 height 16
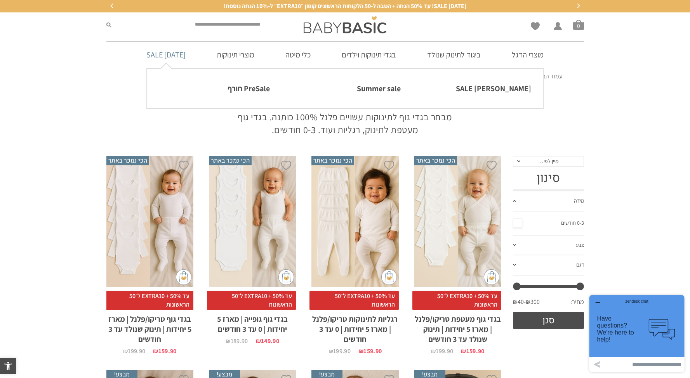
click at [193, 54] on link "[DATE] SALE" at bounding box center [166, 55] width 62 height 26
click at [513, 88] on link "[PERSON_NAME] SALE" at bounding box center [475, 88] width 111 height 16
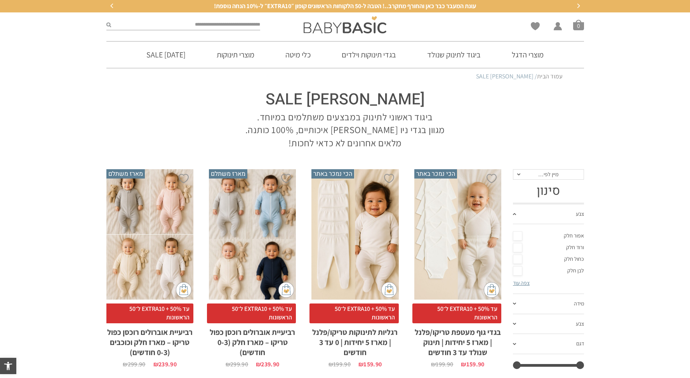
click at [487, 221] on div "x בחירת סוג בד טריקו (עונת מעבר/קיץ) פלנל (חורף)" at bounding box center [457, 234] width 87 height 131
click at [352, 240] on div "x בחירת סוג בד טריקו (עונת מעבר/קיץ) פלנל (חורף)" at bounding box center [354, 234] width 87 height 131
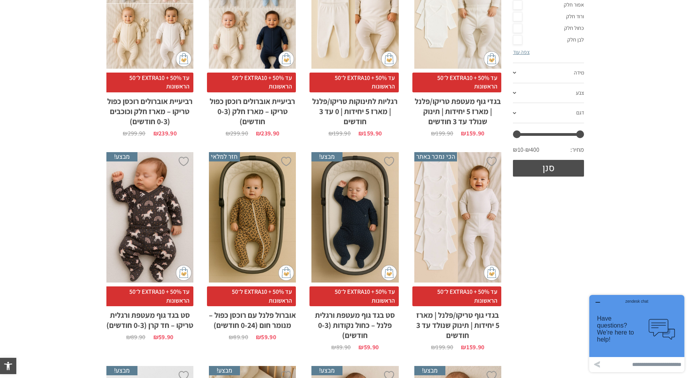
scroll to position [138, 0]
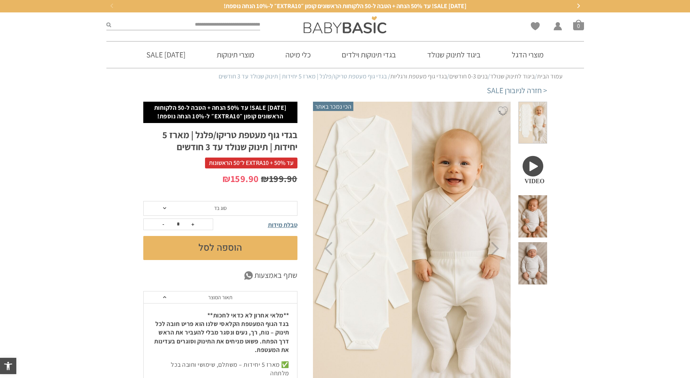
click at [532, 149] on span at bounding box center [532, 169] width 28 height 42
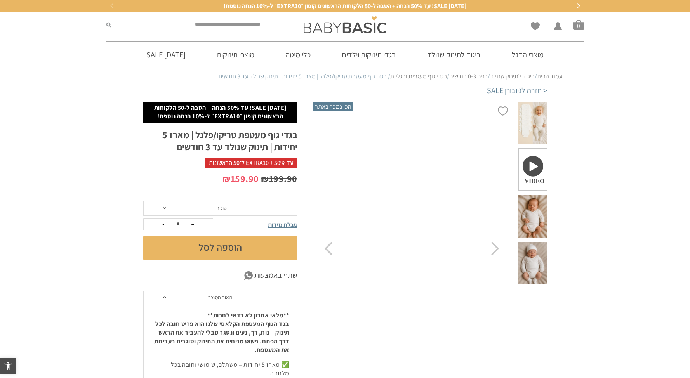
click at [542, 196] on span at bounding box center [532, 216] width 28 height 42
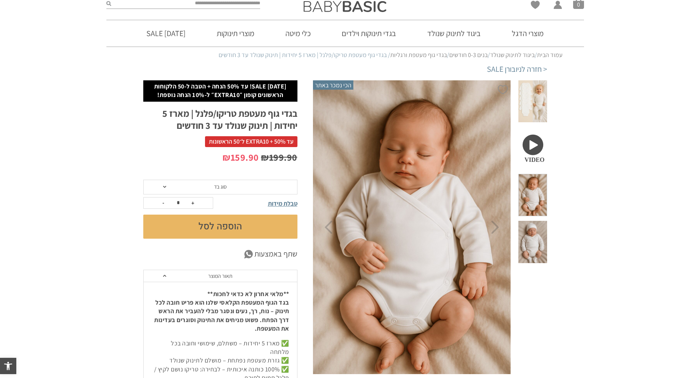
scroll to position [22, 0]
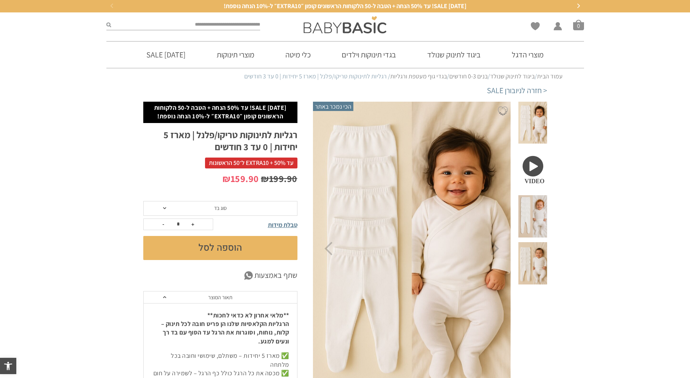
click at [538, 215] on div "הוספה ל-Wishlist הכי נמכר באתר Your browser does not support the video tag." at bounding box center [430, 350] width 234 height 497
click at [537, 242] on span at bounding box center [532, 263] width 28 height 42
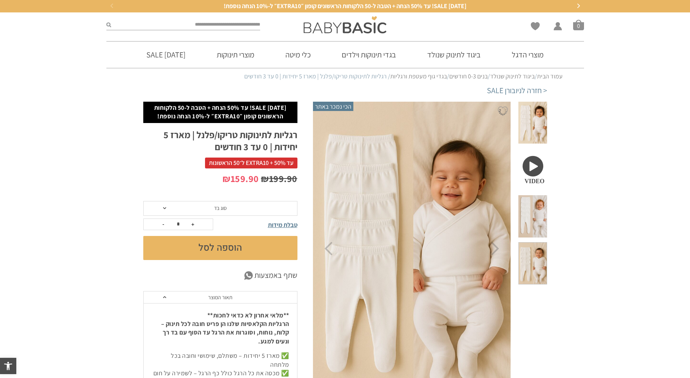
click at [538, 201] on span at bounding box center [532, 216] width 28 height 42
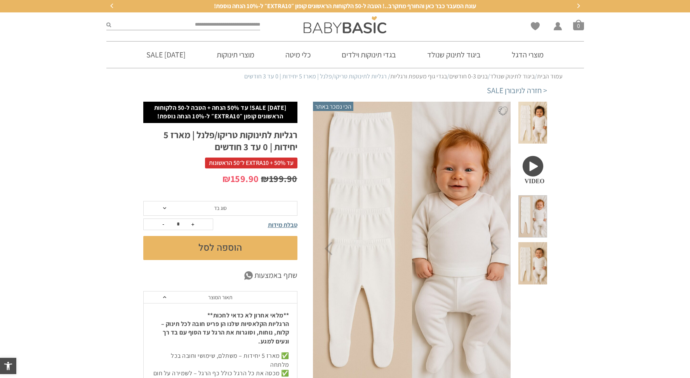
click at [533, 130] on span at bounding box center [532, 123] width 28 height 42
